Goal: Task Accomplishment & Management: Manage account settings

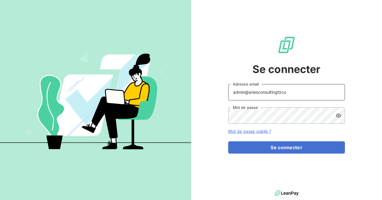
click at [285, 90] on input "admin@ariesconsultingfzco" at bounding box center [286, 92] width 117 height 16
type input "admin@ariesconsultingfzco"
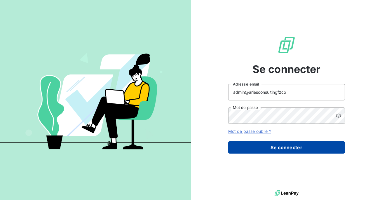
click at [275, 146] on button "Se connecter" at bounding box center [286, 147] width 117 height 12
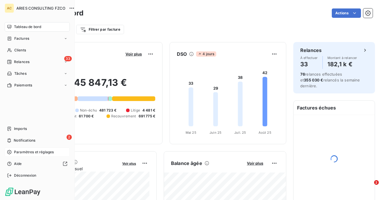
click at [36, 154] on span "Paramètres et réglages" at bounding box center [34, 151] width 40 height 5
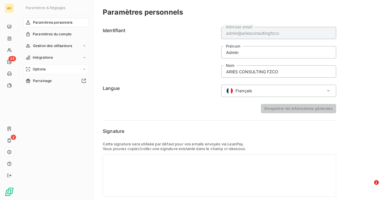
click at [46, 67] on span "Options" at bounding box center [39, 69] width 13 height 5
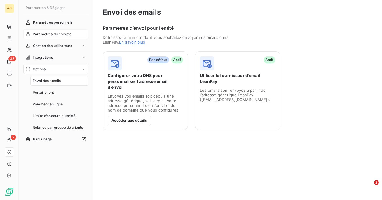
click at [50, 32] on span "Paramètres du compte" at bounding box center [52, 34] width 39 height 5
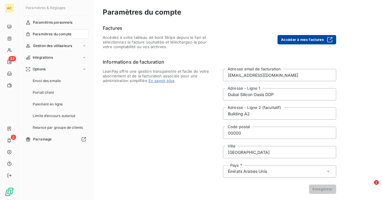
click at [305, 41] on button "Accéder à mes factures" at bounding box center [306, 39] width 59 height 9
